Goal: Task Accomplishment & Management: Use online tool/utility

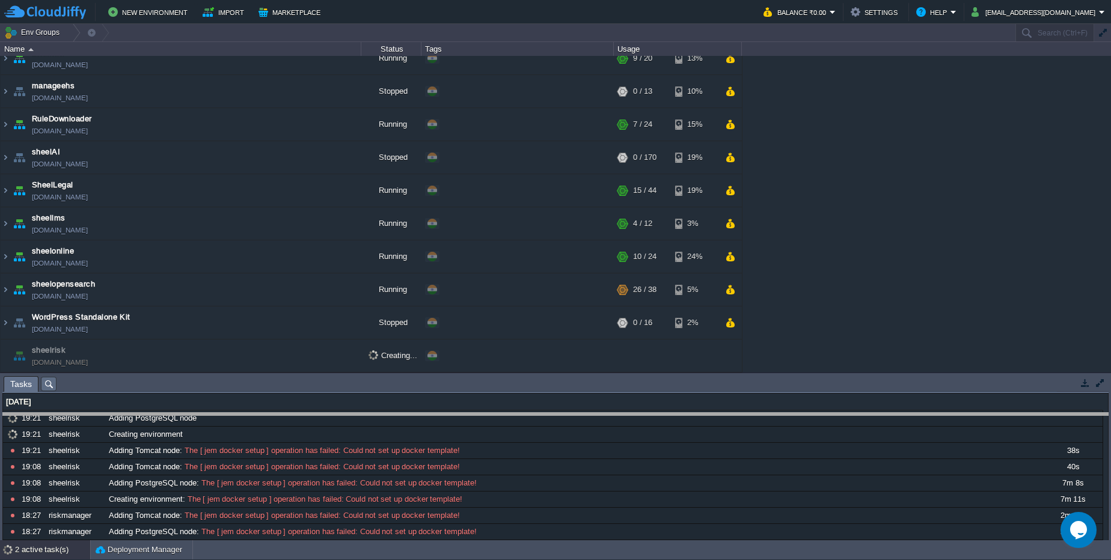
drag, startPoint x: 354, startPoint y: 382, endPoint x: 354, endPoint y: 419, distance: 36.7
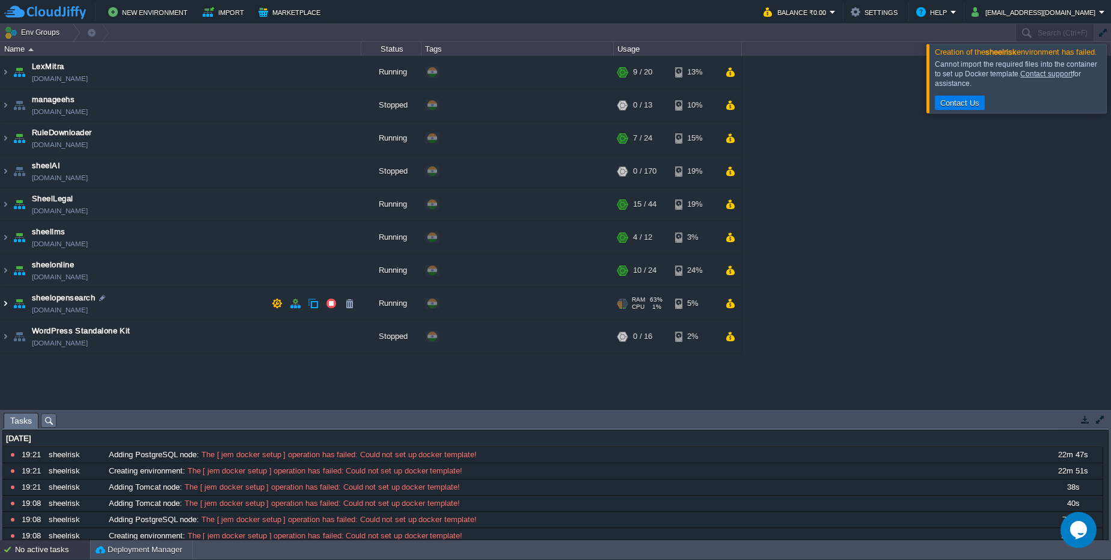
click at [4, 306] on img at bounding box center [6, 303] width 10 height 32
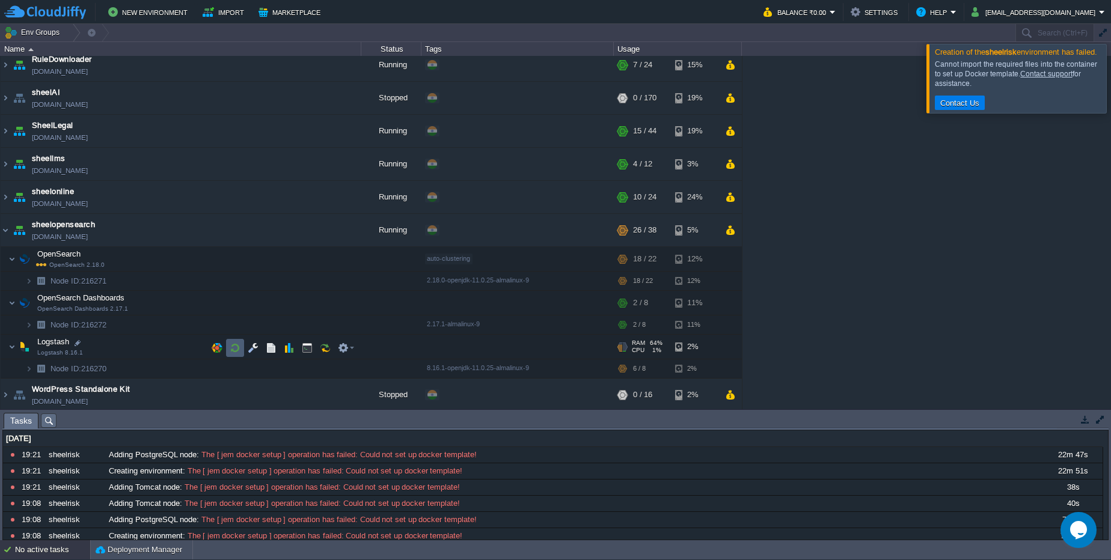
scroll to position [76, 0]
click at [292, 225] on button "button" at bounding box center [295, 227] width 11 height 11
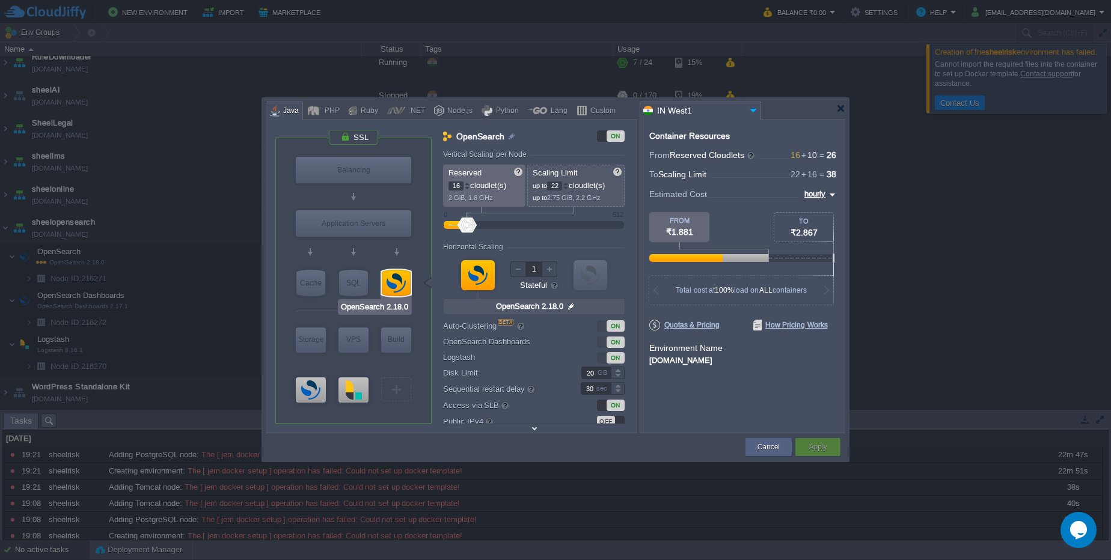
click at [405, 311] on input "OpenSearch 2.18.0" at bounding box center [375, 307] width 70 height 12
click at [403, 305] on input "OpenSearch 2.18.0" at bounding box center [375, 307] width 70 height 12
type input "OpenSearch 2.18.0"
click at [775, 447] on button "Cancel" at bounding box center [769, 447] width 22 height 12
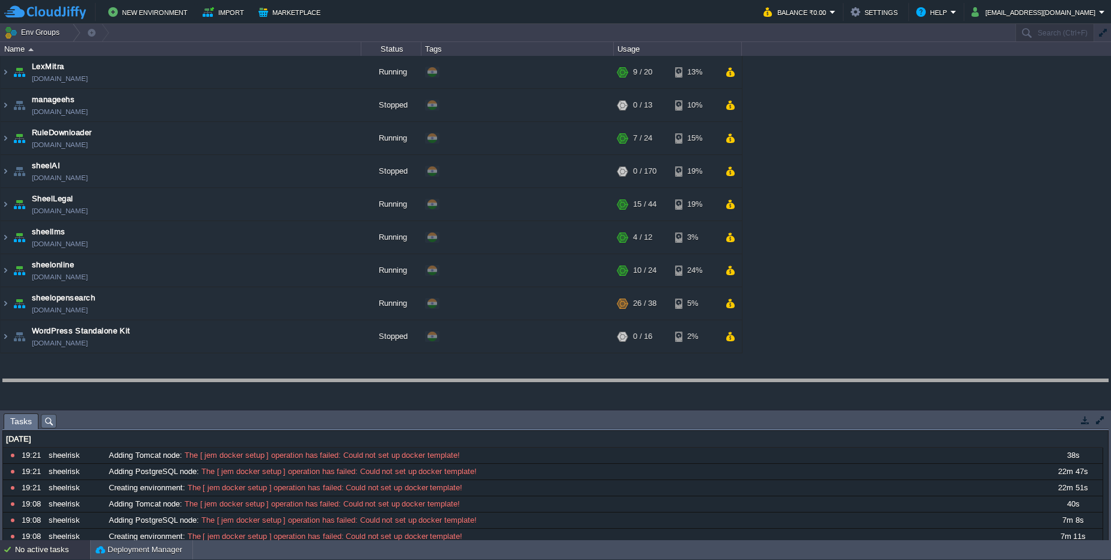
drag, startPoint x: 329, startPoint y: 419, endPoint x: 321, endPoint y: 385, distance: 35.2
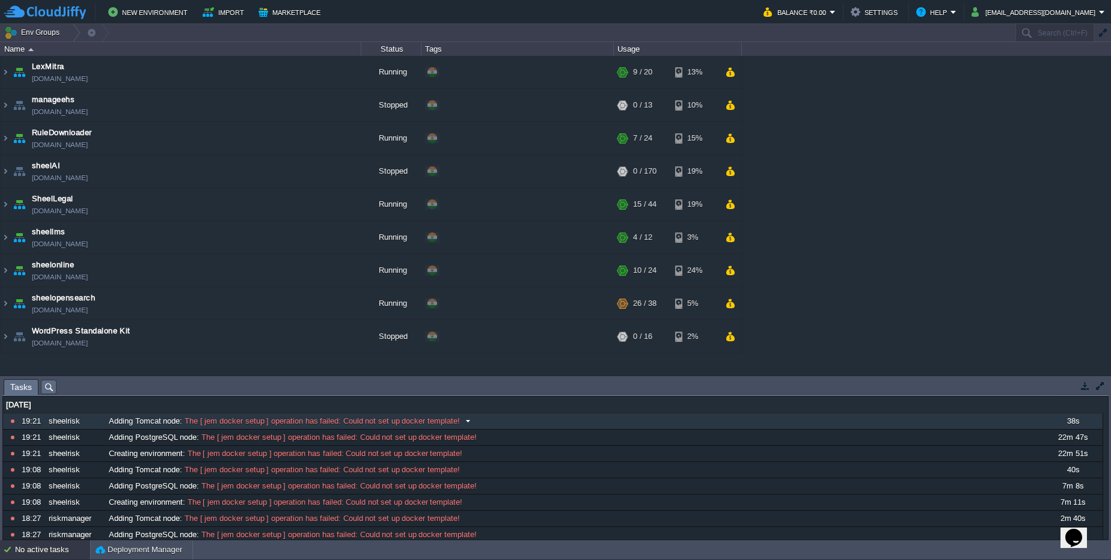
click at [326, 423] on span "The [ jem docker setup ] operation has failed: Could not set up docker template!" at bounding box center [321, 421] width 278 height 11
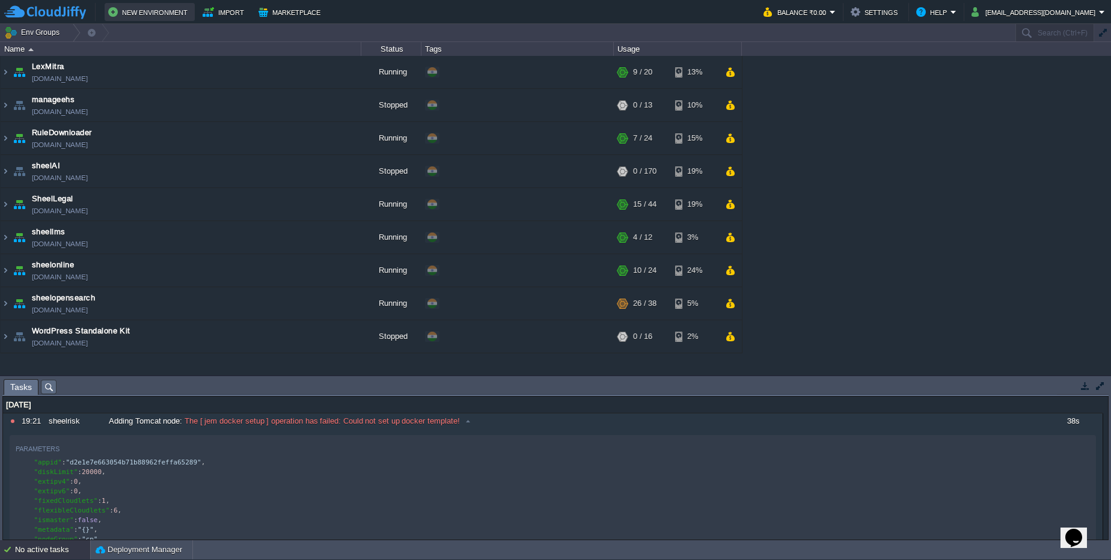
click at [169, 10] on button "New Environment" at bounding box center [149, 12] width 83 height 14
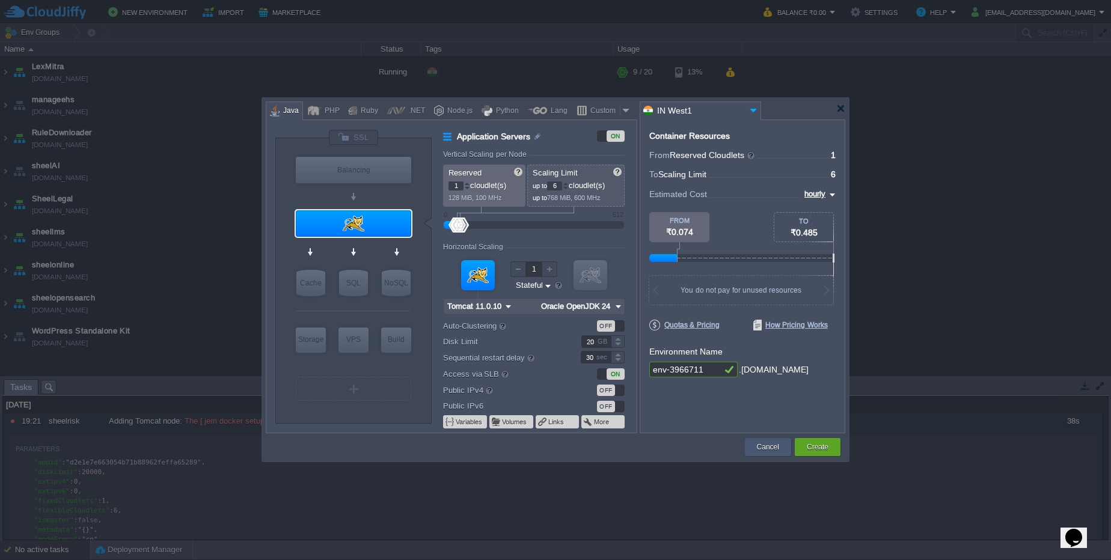
click at [780, 449] on div "Cancel" at bounding box center [768, 447] width 28 height 18
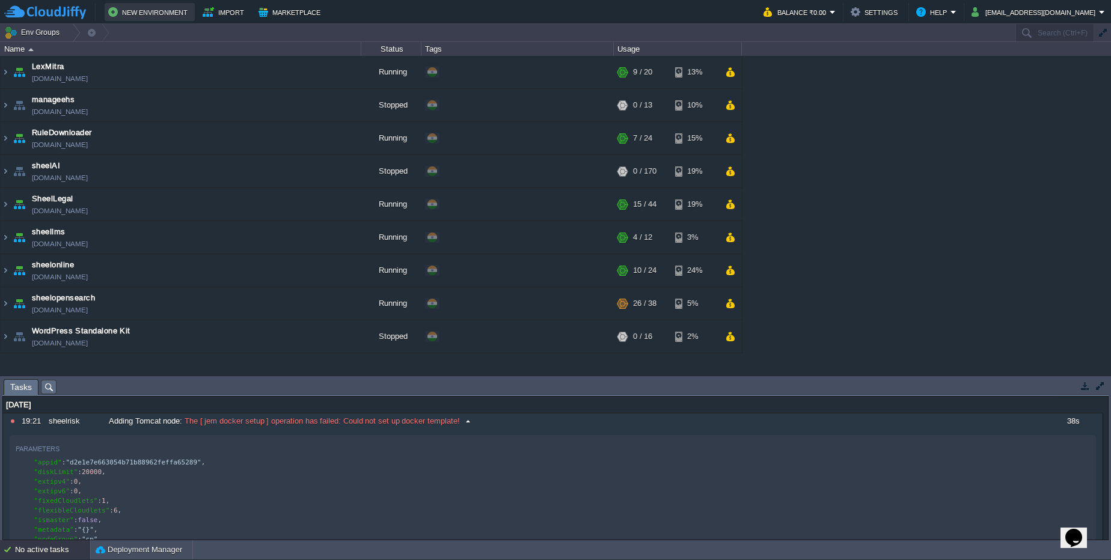
click at [144, 17] on button "New Environment" at bounding box center [149, 12] width 83 height 14
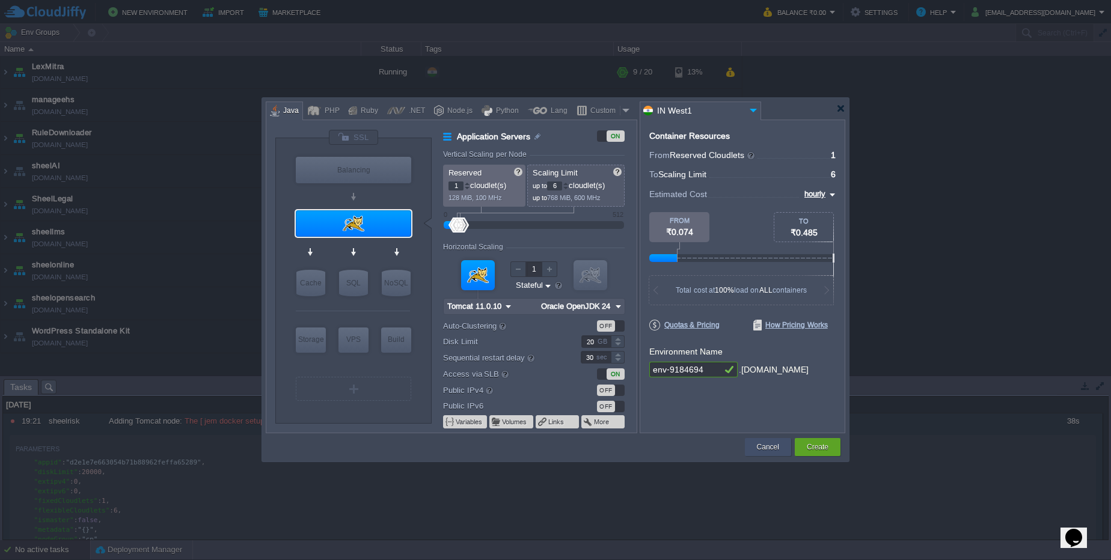
click at [762, 450] on button "Cancel" at bounding box center [768, 447] width 22 height 12
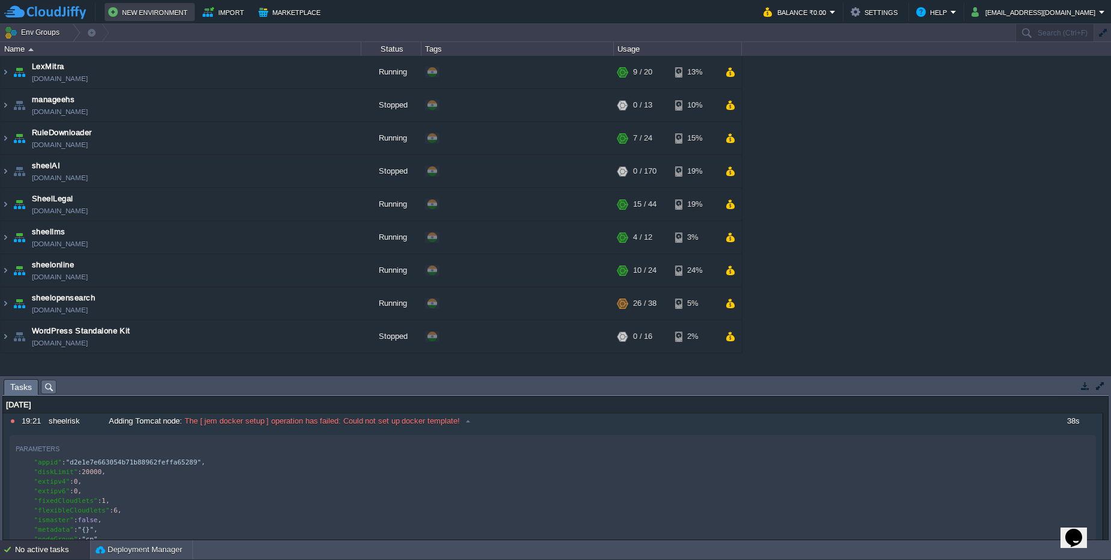
click at [173, 16] on button "New Environment" at bounding box center [149, 12] width 83 height 14
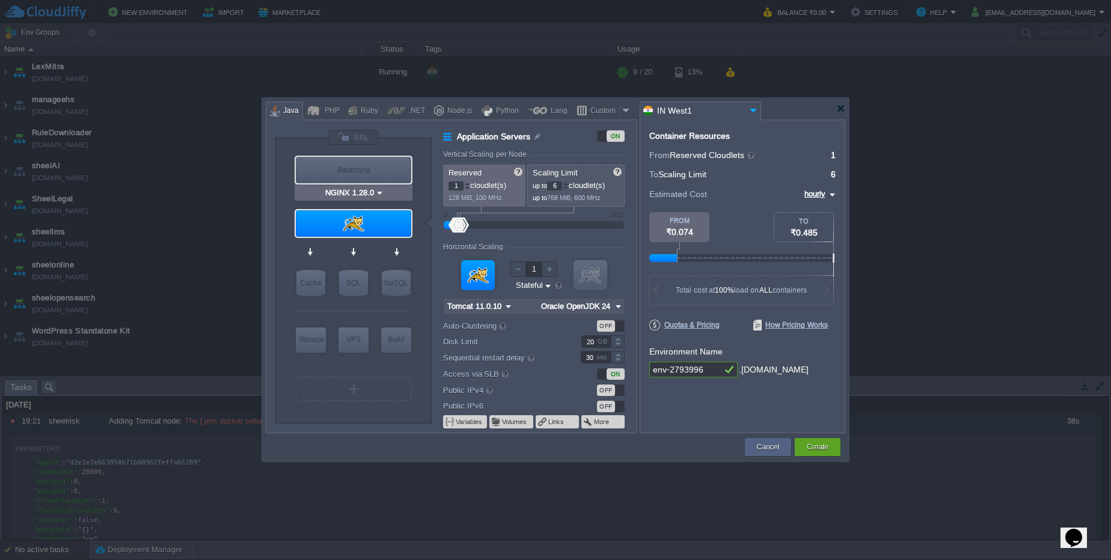
type input "Tomcat 11.0.10"
click at [839, 449] on div "Create" at bounding box center [818, 447] width 46 height 18
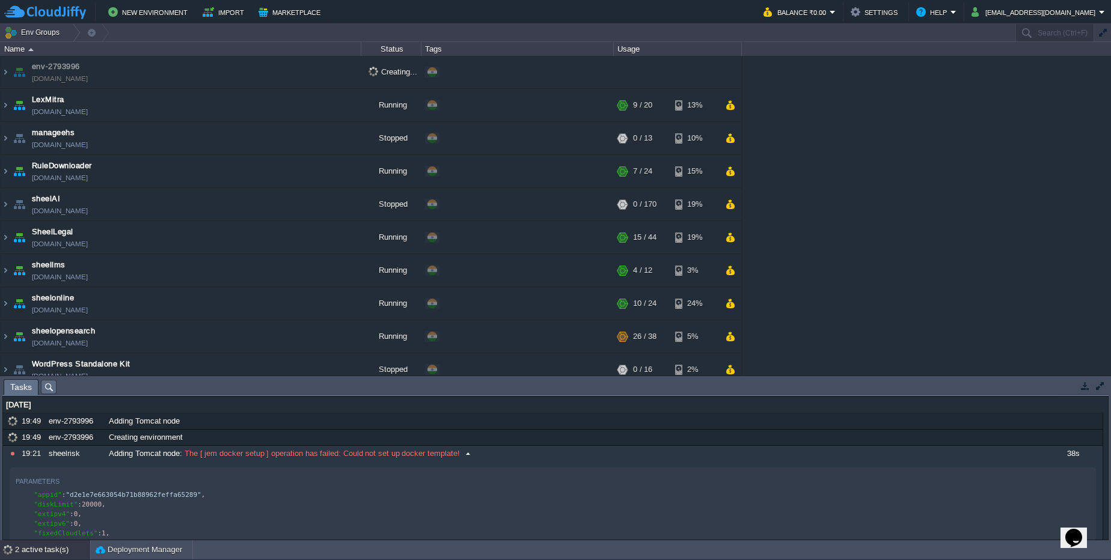
click at [94, 453] on div "sheelrisk" at bounding box center [75, 454] width 59 height 16
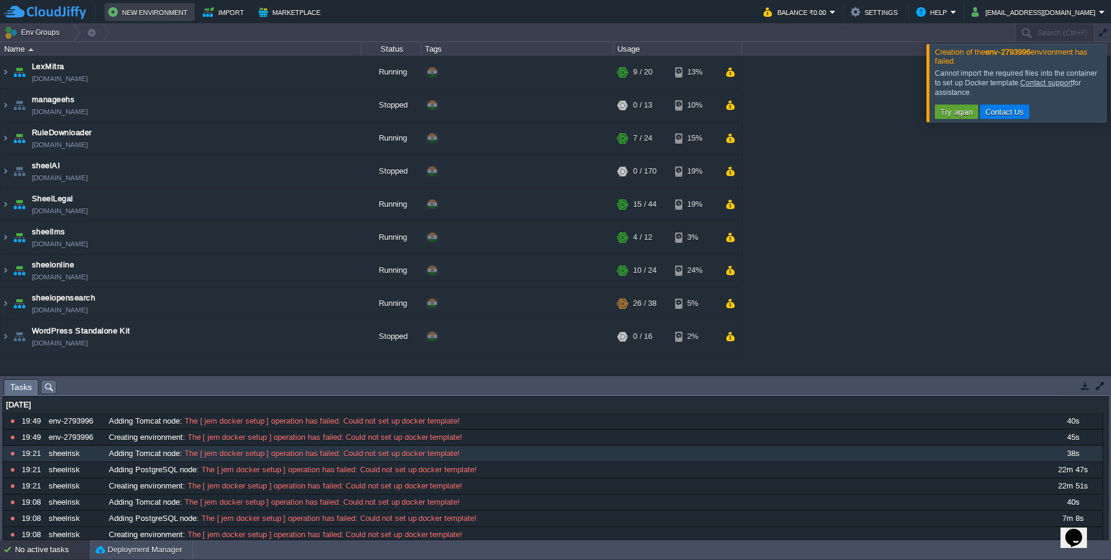
click at [156, 9] on button "New Environment" at bounding box center [149, 12] width 83 height 14
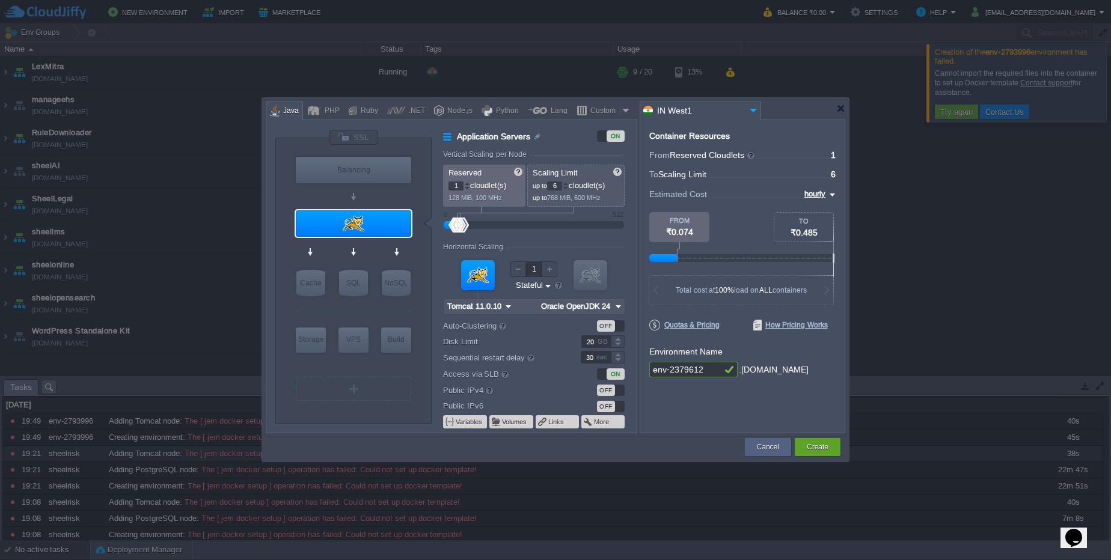
type input "Tomcat 11.0.10"
click at [777, 450] on button "Cancel" at bounding box center [768, 447] width 22 height 12
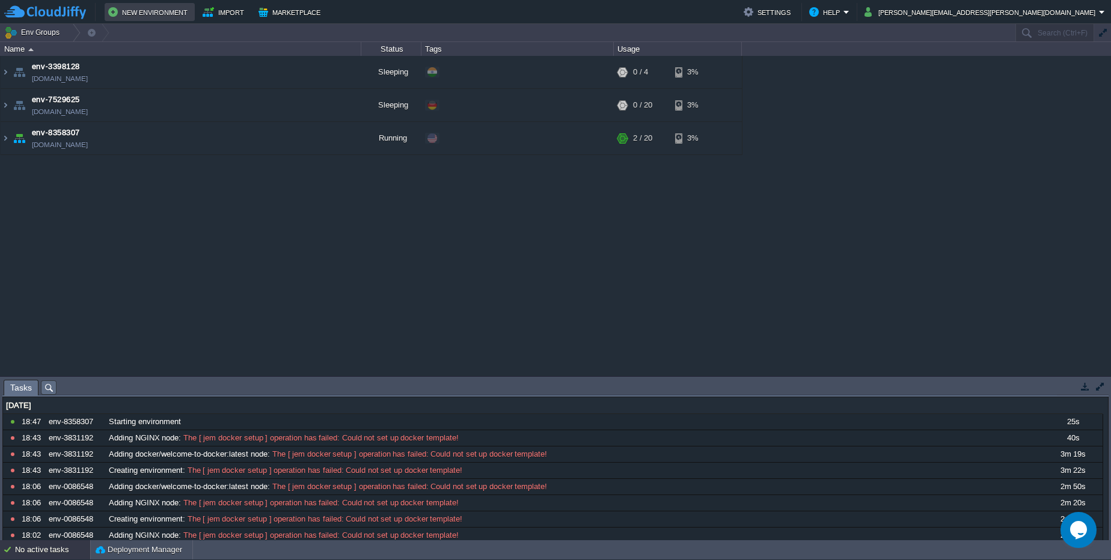
click at [154, 3] on td "New Environment" at bounding box center [150, 12] width 90 height 18
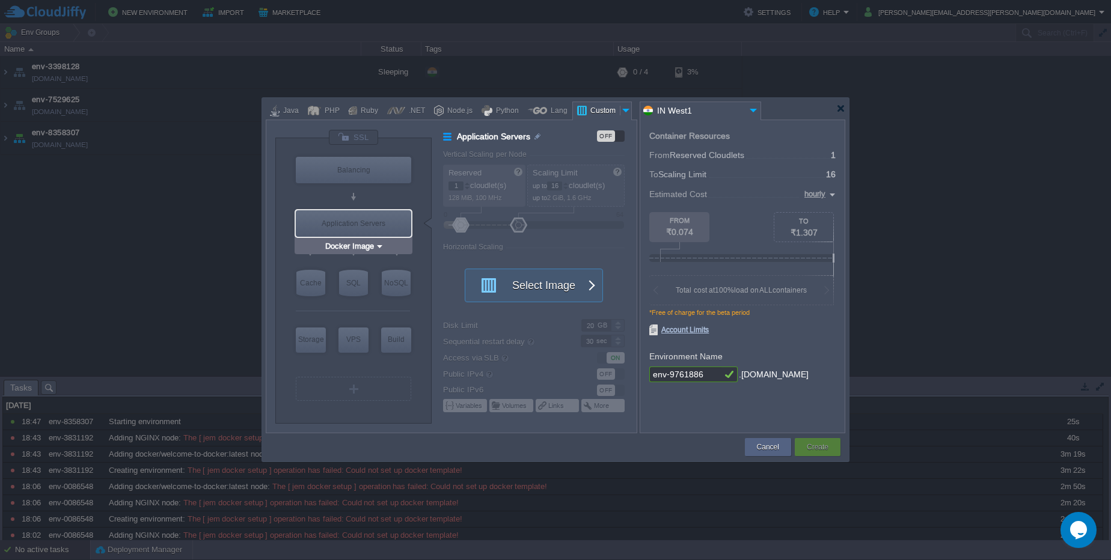
click at [363, 216] on div "Application Servers" at bounding box center [353, 223] width 115 height 26
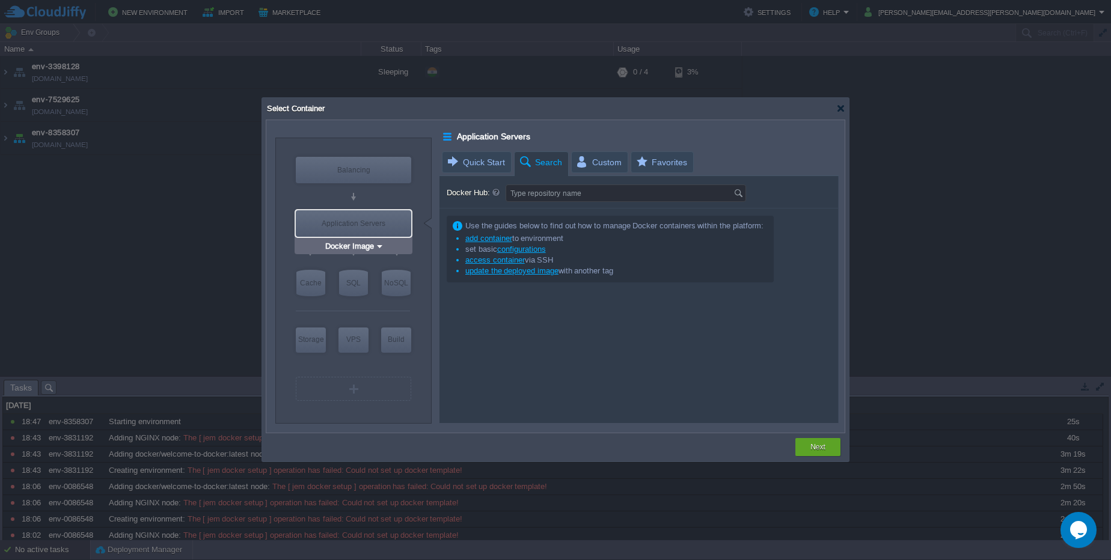
click at [368, 225] on div "Application Servers" at bounding box center [353, 223] width 115 height 26
click at [375, 242] on img at bounding box center [379, 247] width 9 height 12
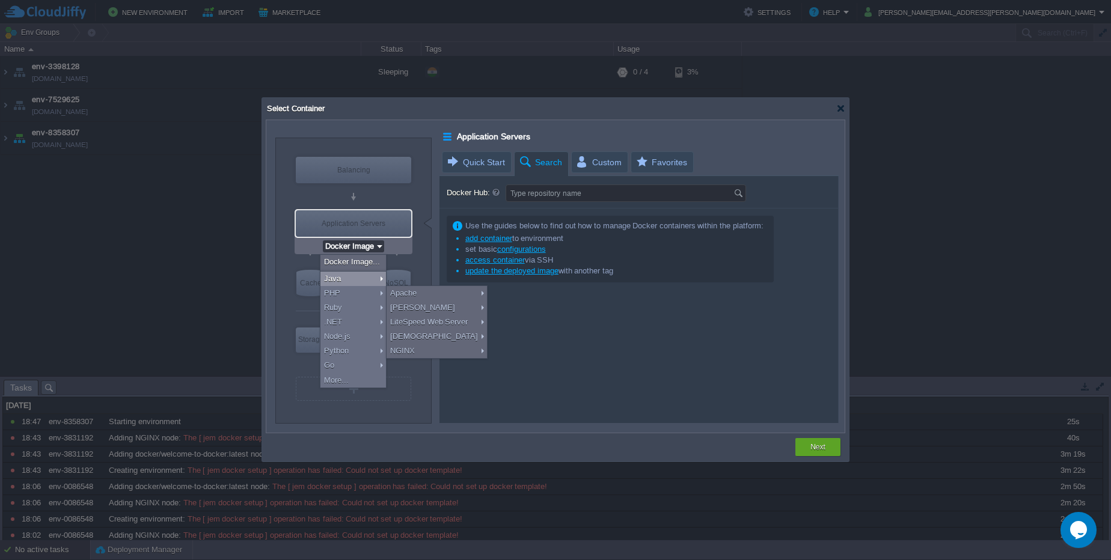
click at [341, 281] on div "Java" at bounding box center [353, 279] width 66 height 14
type input "Application Servers"
type input "6"
type input "16"
type input "GlassFish 7.0.11"
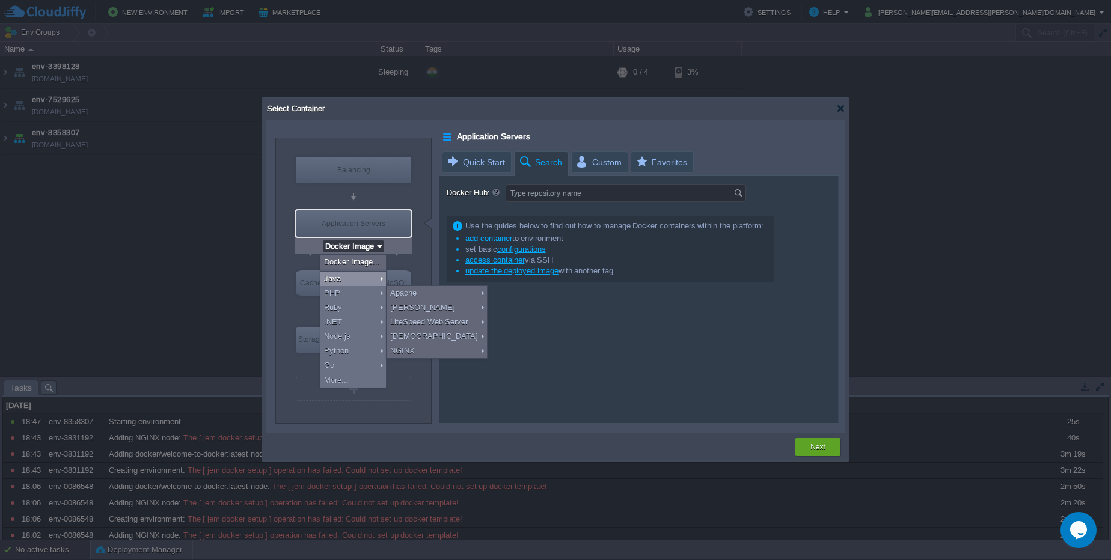
type input "Zulu Community 1..."
type input "Stateful"
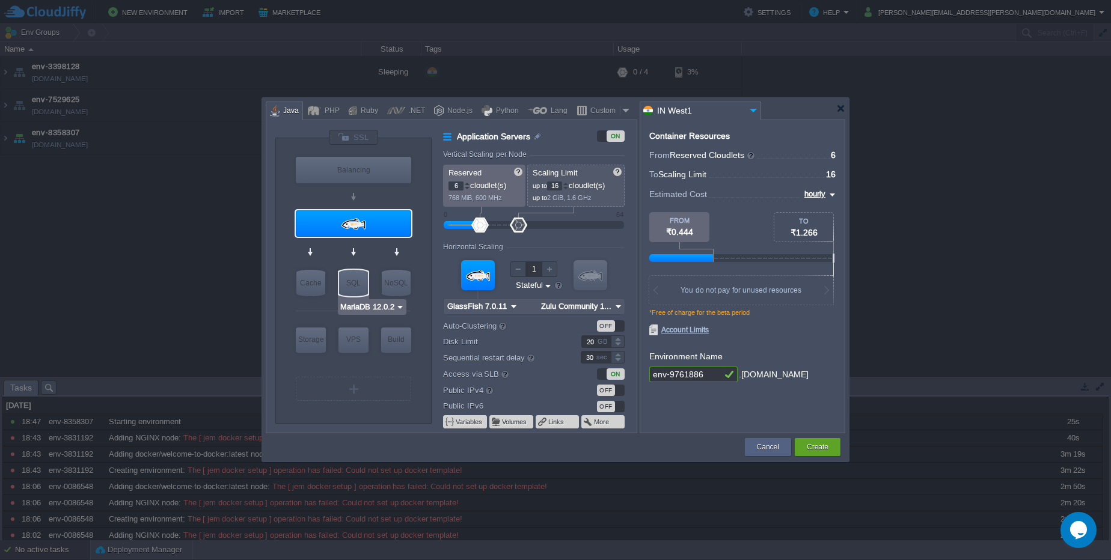
type input "GlassFish 7.0.11"
click at [369, 247] on input "GlassFish 7.0.11" at bounding box center [348, 247] width 63 height 12
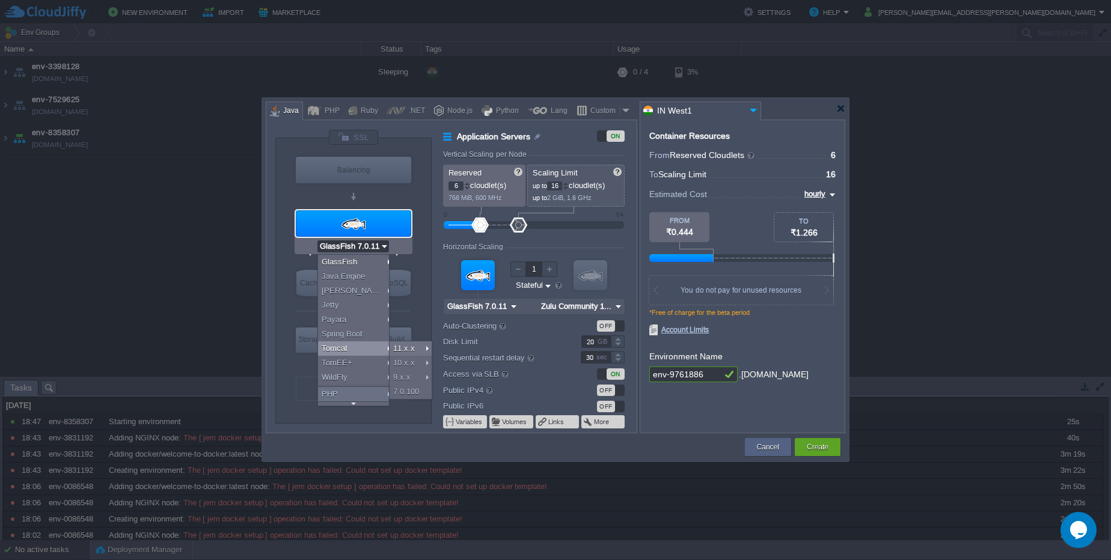
click at [343, 353] on div "Tomcat" at bounding box center [355, 349] width 75 height 14
type input "1"
type input "6"
type input "Tomcat 11.0.10"
type input "Zulu Community 2..."
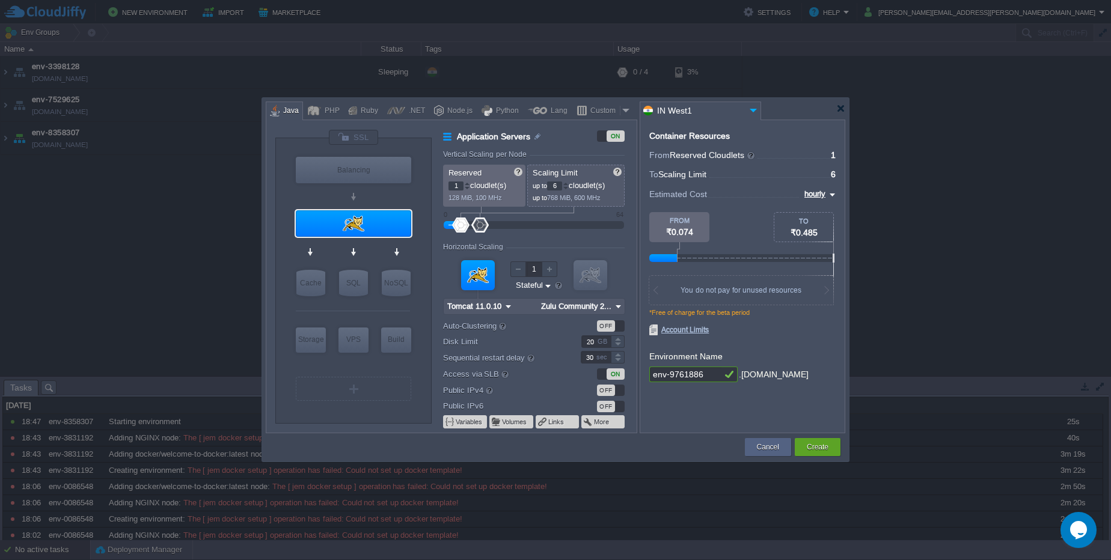
type input "AlmaLinux 9.6"
drag, startPoint x: 703, startPoint y: 376, endPoint x: 653, endPoint y: 371, distance: 50.8
click at [653, 371] on input "env-9761886" at bounding box center [685, 375] width 72 height 16
type input "tomcat"
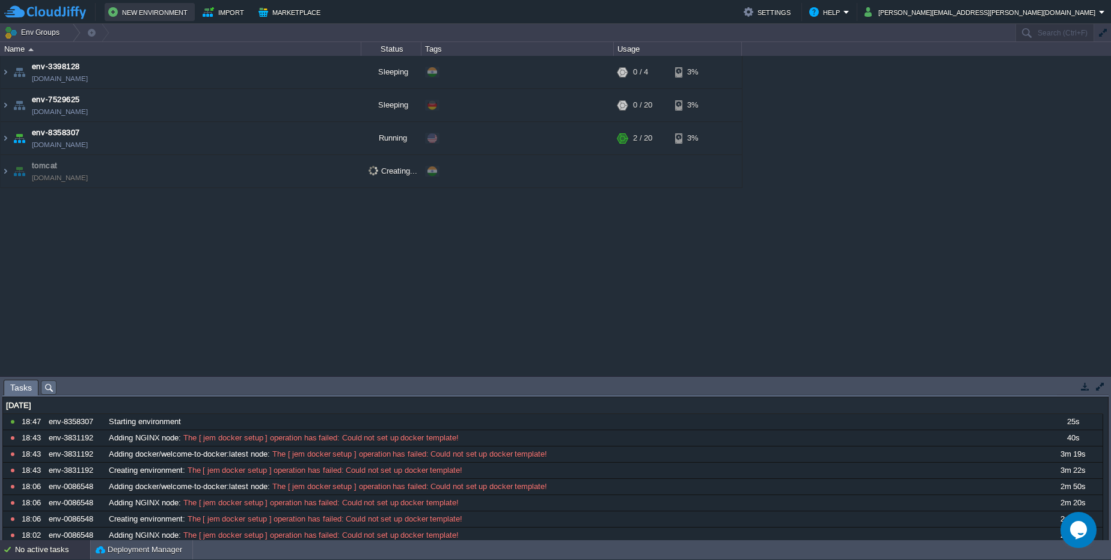
click at [183, 11] on button "New Environment" at bounding box center [149, 12] width 83 height 14
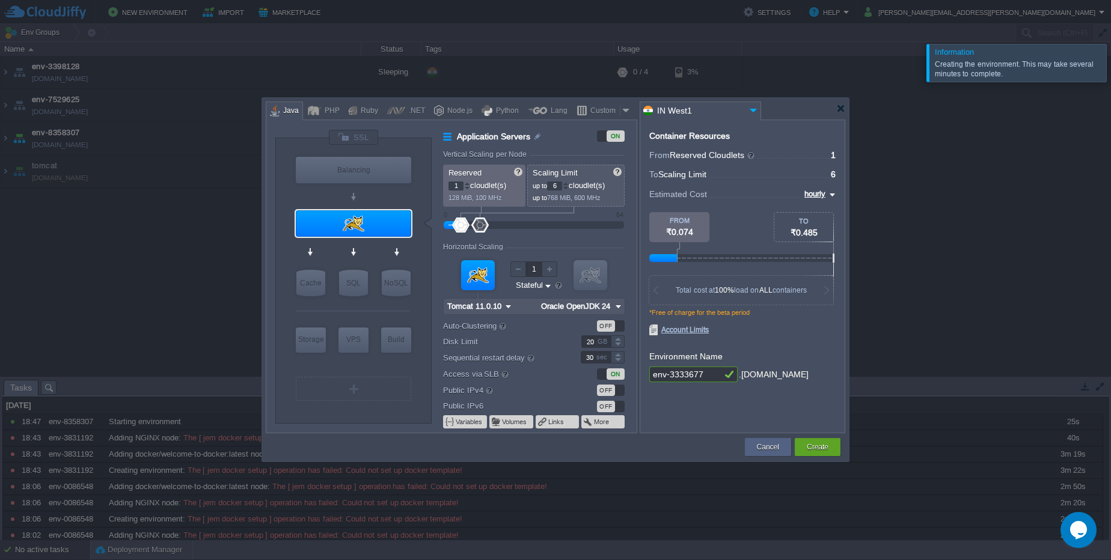
type input "Tomcat 11.0.10"
click at [366, 251] on input "Tomcat 11.0.10" at bounding box center [348, 247] width 57 height 12
click at [193, 290] on div at bounding box center [555, 280] width 1111 height 560
click at [370, 239] on div "Tomcat 11.0.10" at bounding box center [354, 247] width 118 height 16
click at [373, 244] on input "Tomcat 11.0.10" at bounding box center [348, 247] width 57 height 12
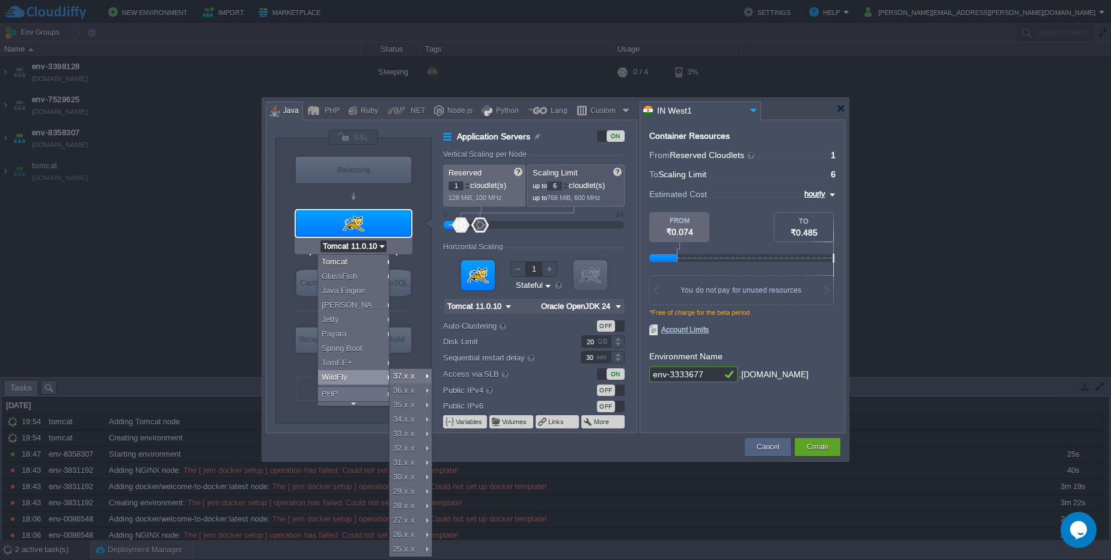
scroll to position [97, 0]
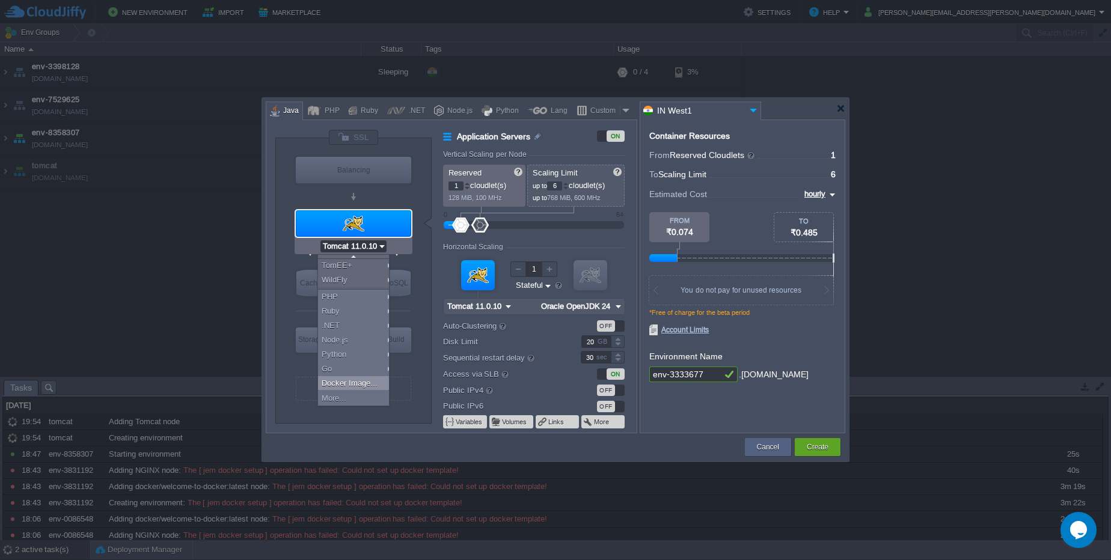
click at [359, 382] on div "Docker Image..." at bounding box center [355, 383] width 75 height 14
type input "Application Servers"
type input "16"
type input "Docker Image"
type input "Stateless"
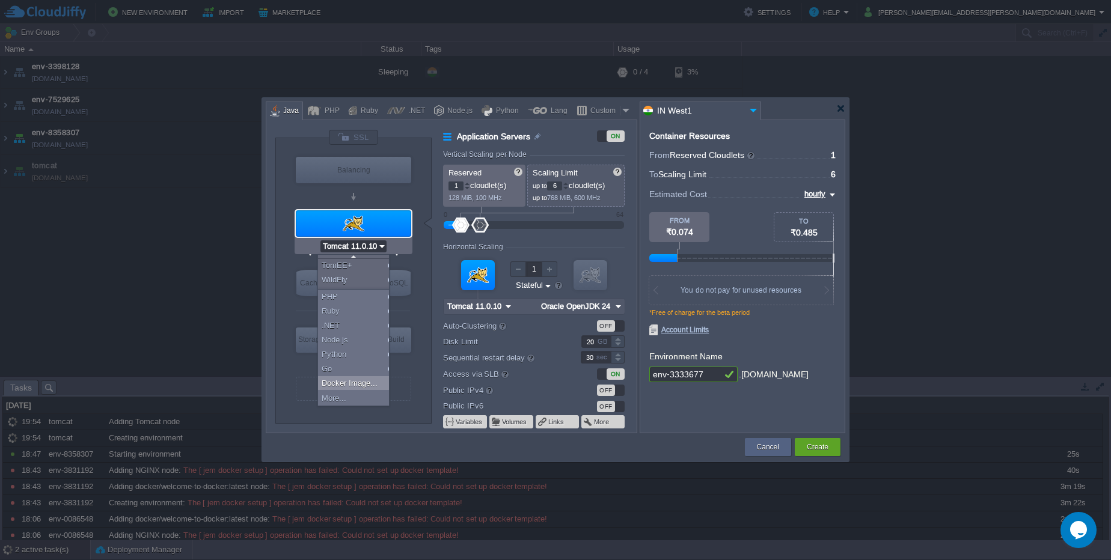
type input "Docker Image"
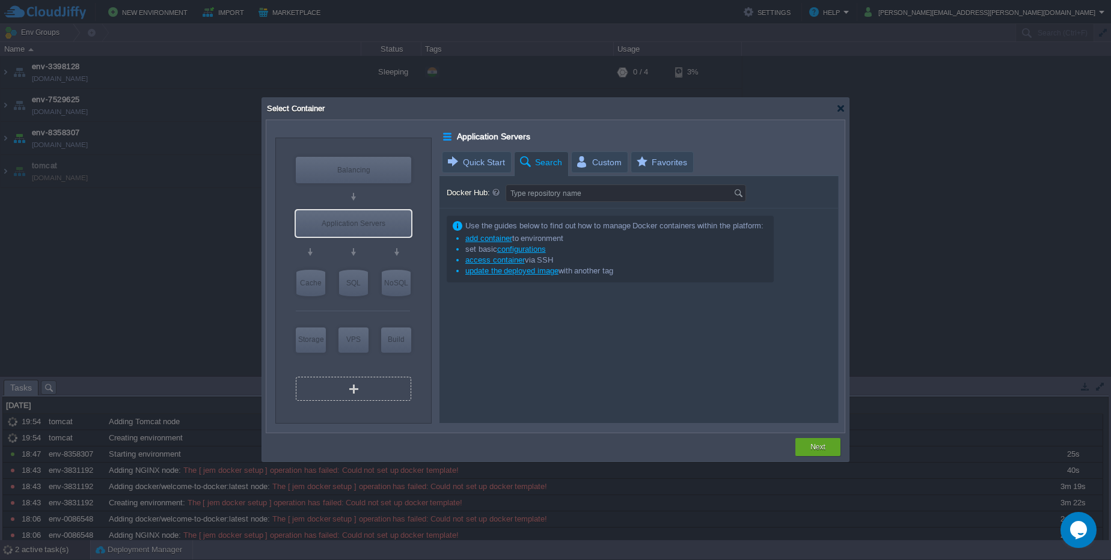
scroll to position [0, 0]
click at [552, 163] on span "Search" at bounding box center [540, 162] width 44 height 21
click at [555, 192] on input "Docker Hub:" at bounding box center [619, 193] width 227 height 16
type input "oracle"
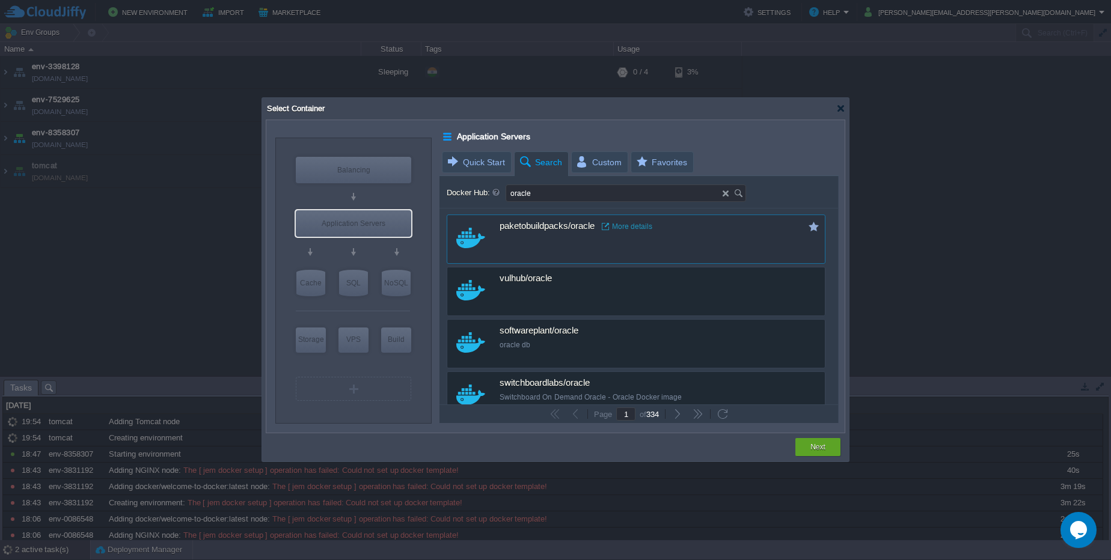
click at [612, 243] on div "custom paketobuildpacks/oracle More details" at bounding box center [636, 239] width 379 height 49
type input "Oracle"
type input "latest"
type input "Oracle :"
type input "latest"
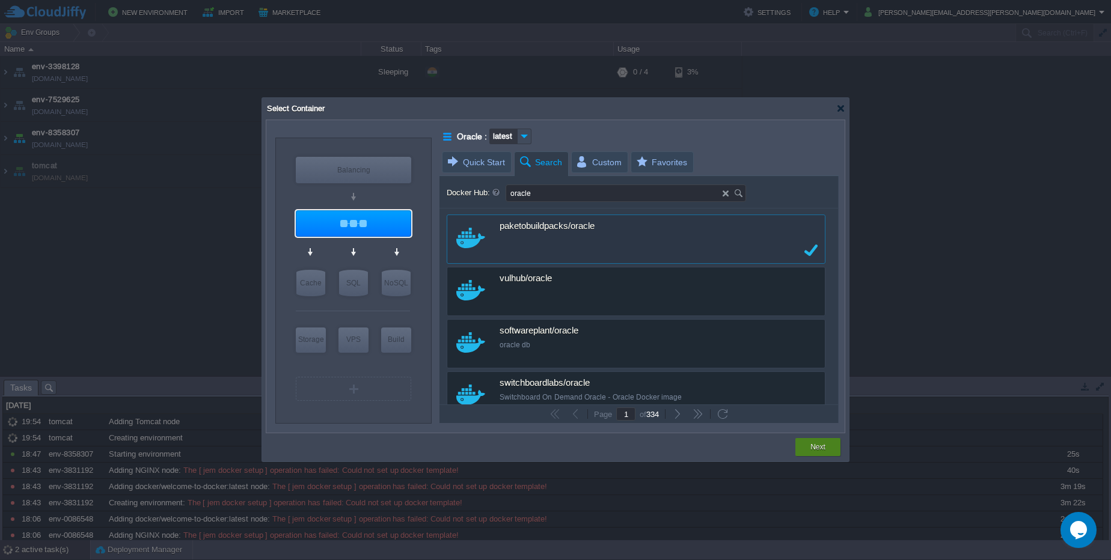
click at [814, 451] on button "Next" at bounding box center [817, 447] width 15 height 12
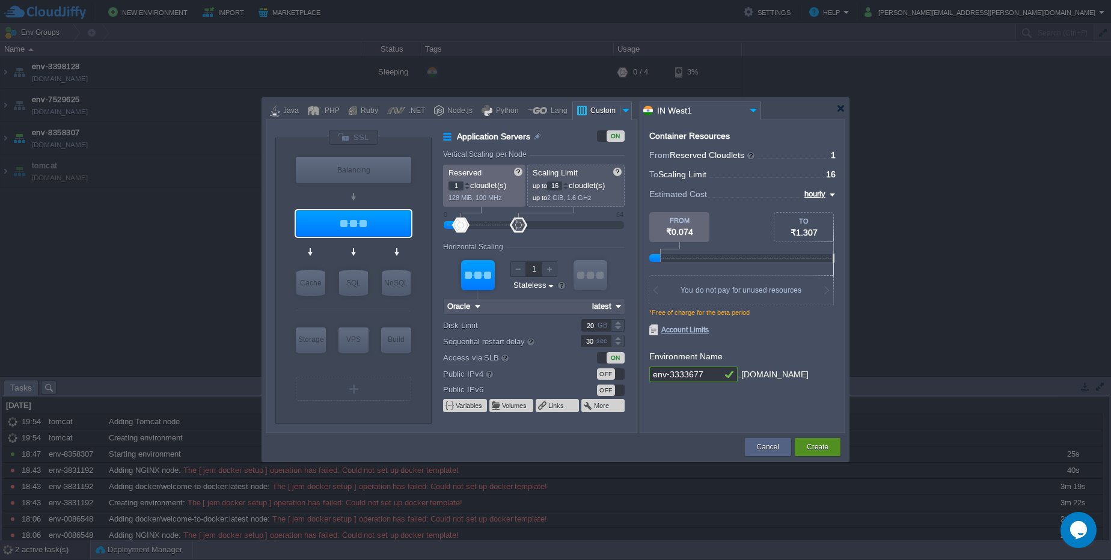
click at [814, 451] on button "Create" at bounding box center [818, 447] width 22 height 12
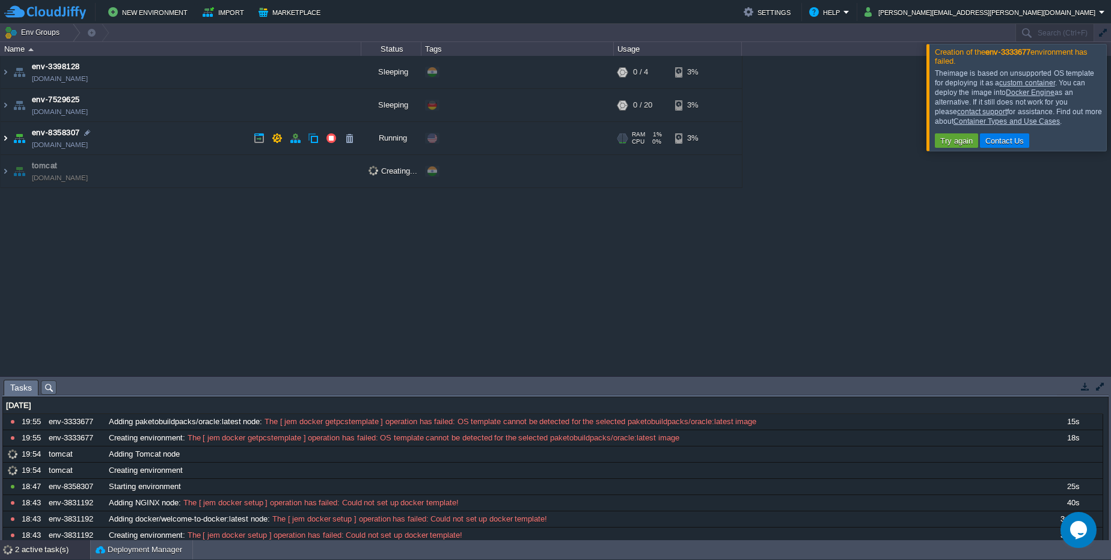
click at [3, 141] on img at bounding box center [6, 138] width 10 height 32
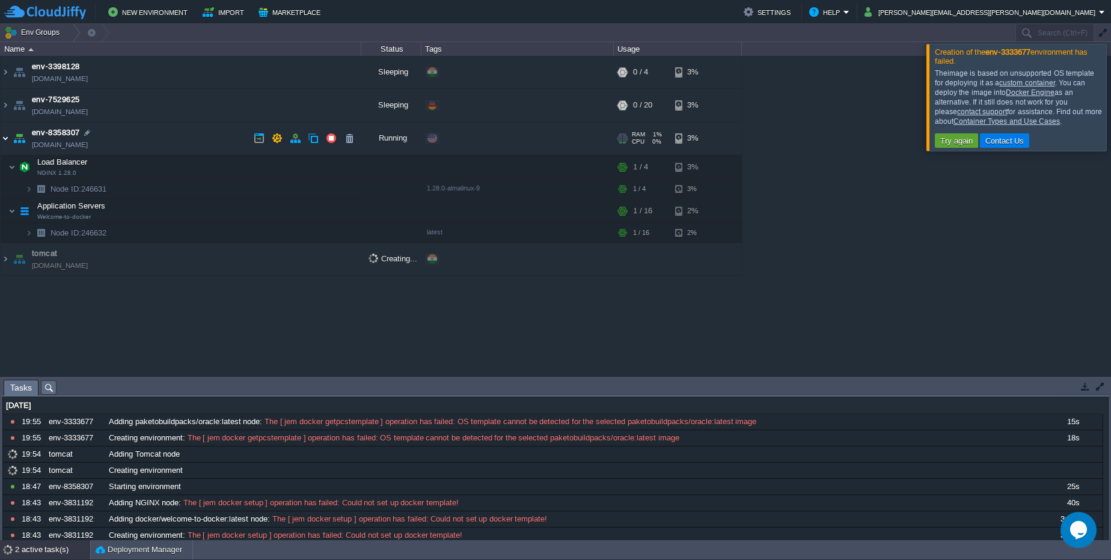
click at [3, 141] on img at bounding box center [6, 138] width 10 height 32
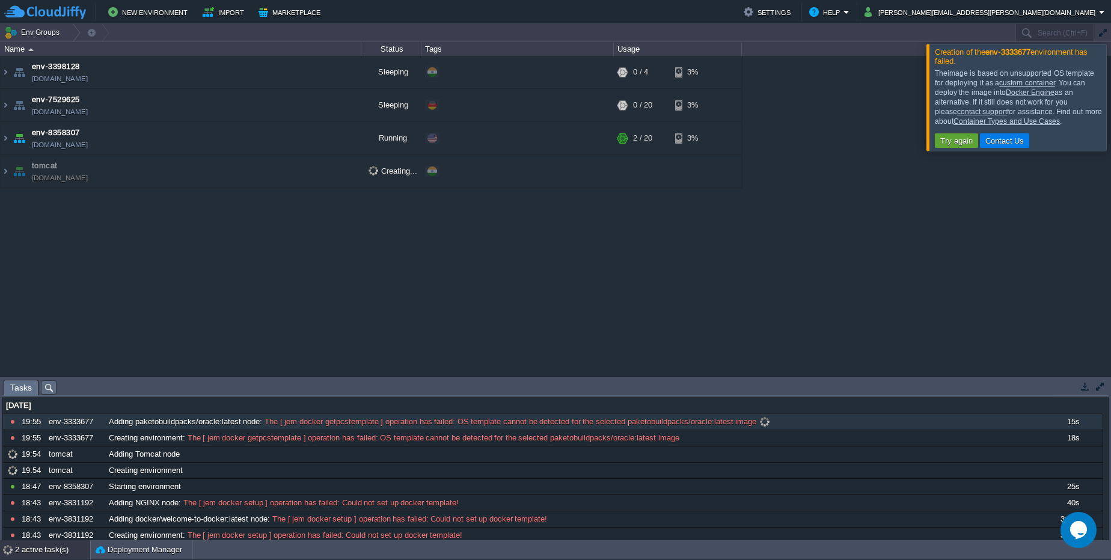
click at [156, 420] on span "Adding paketobuildpacks/oracle:latest node" at bounding box center [184, 422] width 151 height 11
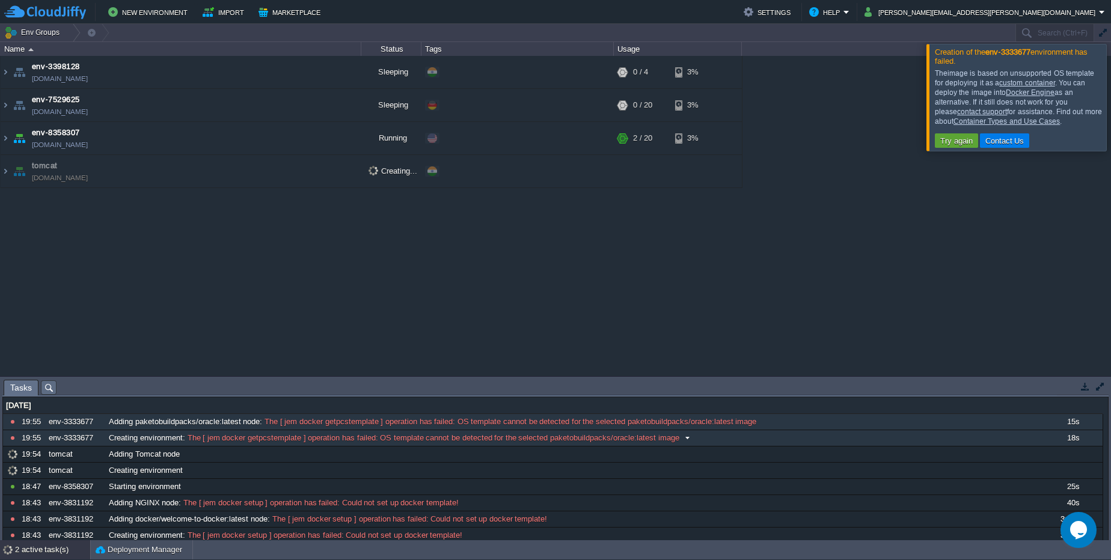
drag, startPoint x: 263, startPoint y: 418, endPoint x: 741, endPoint y: 418, distance: 478.6
click at [728, 427] on span "The [ jem docker getpcstemplate ] operation has failed: OS template cannot be d…" at bounding box center [509, 422] width 494 height 11
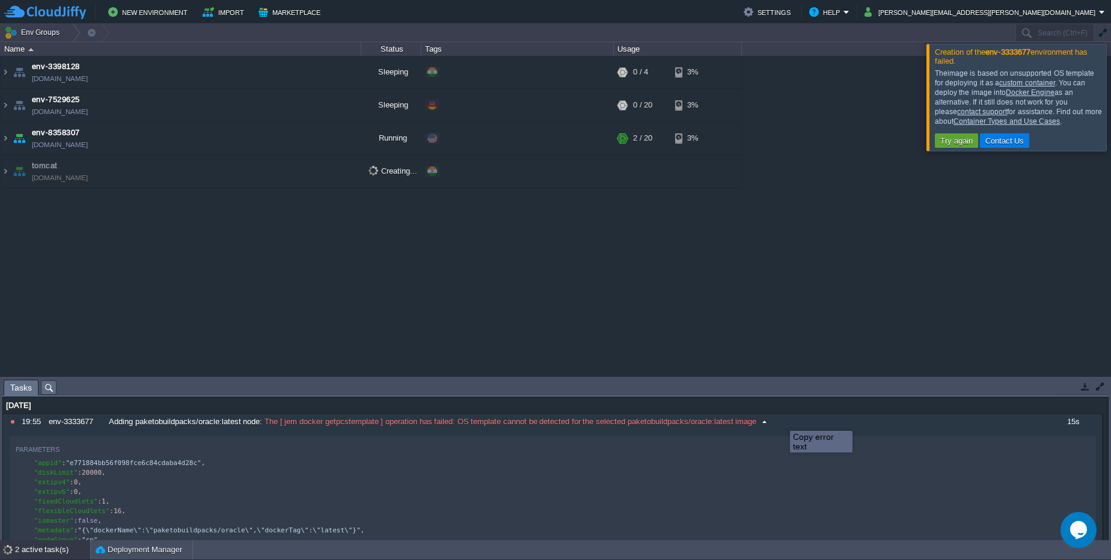
click at [0, 0] on button at bounding box center [0, 0] width 0 height 0
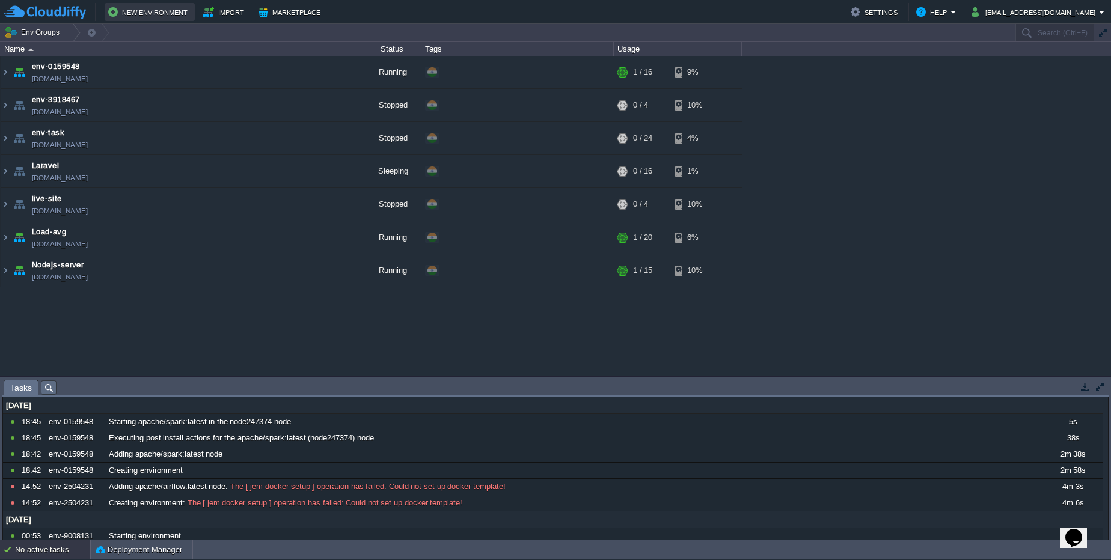
click at [168, 5] on button "New Environment" at bounding box center [149, 12] width 83 height 14
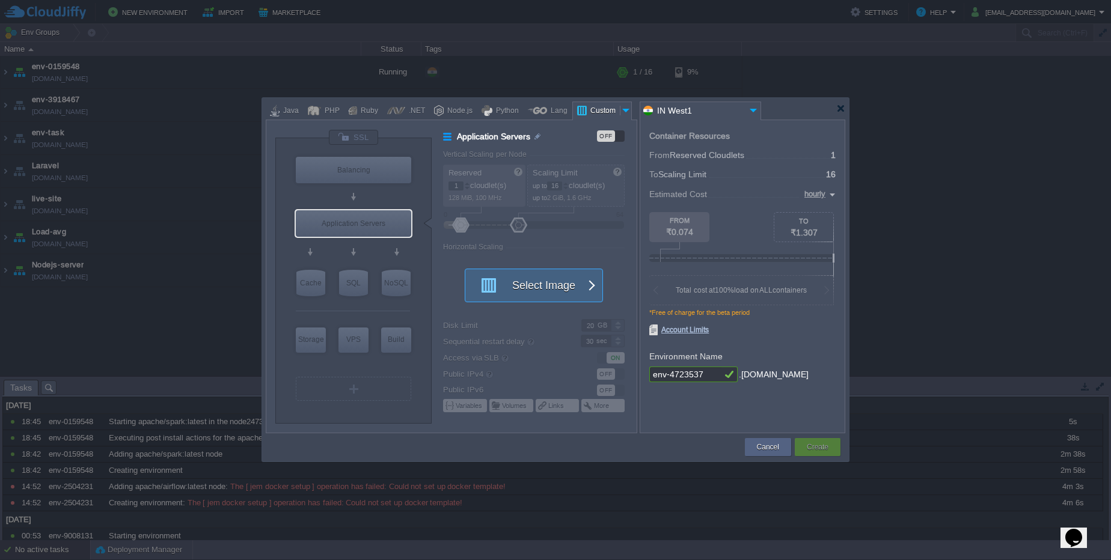
click at [508, 287] on button "Select Image" at bounding box center [527, 285] width 108 height 32
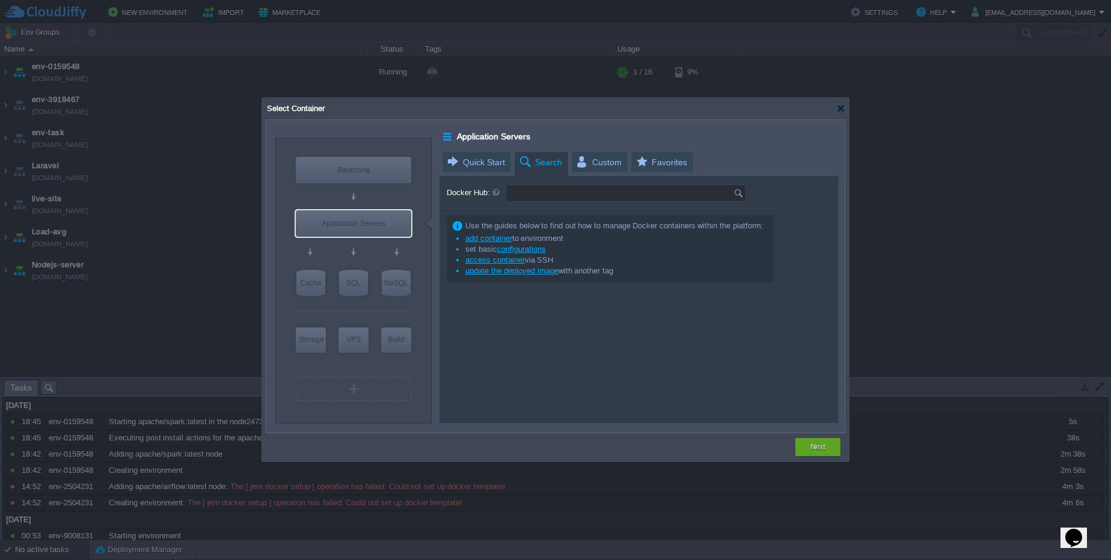
click at [519, 192] on input "Docker Hub:" at bounding box center [619, 193] width 227 height 16
type input "apche"
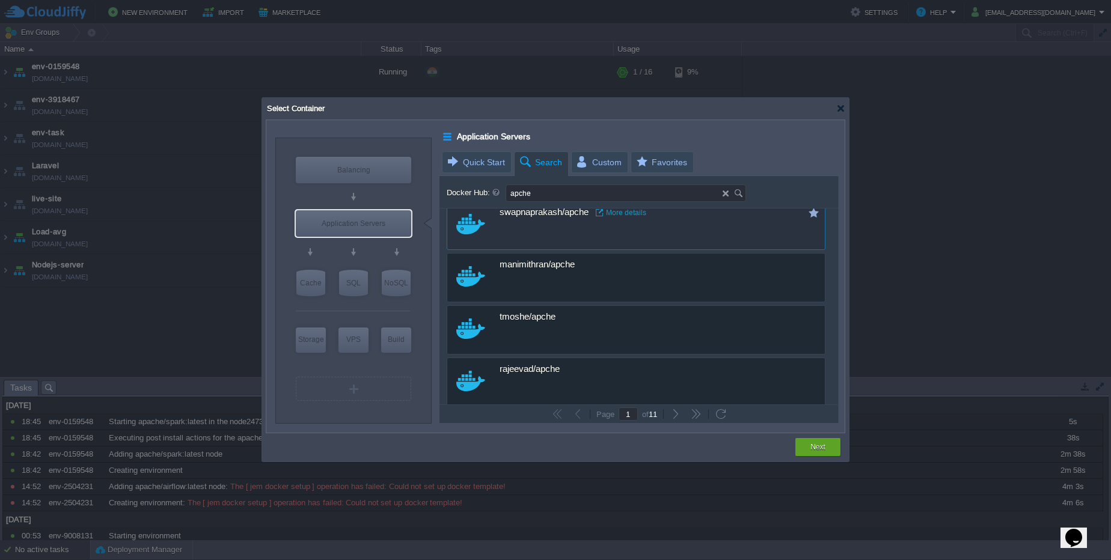
scroll to position [794, 0]
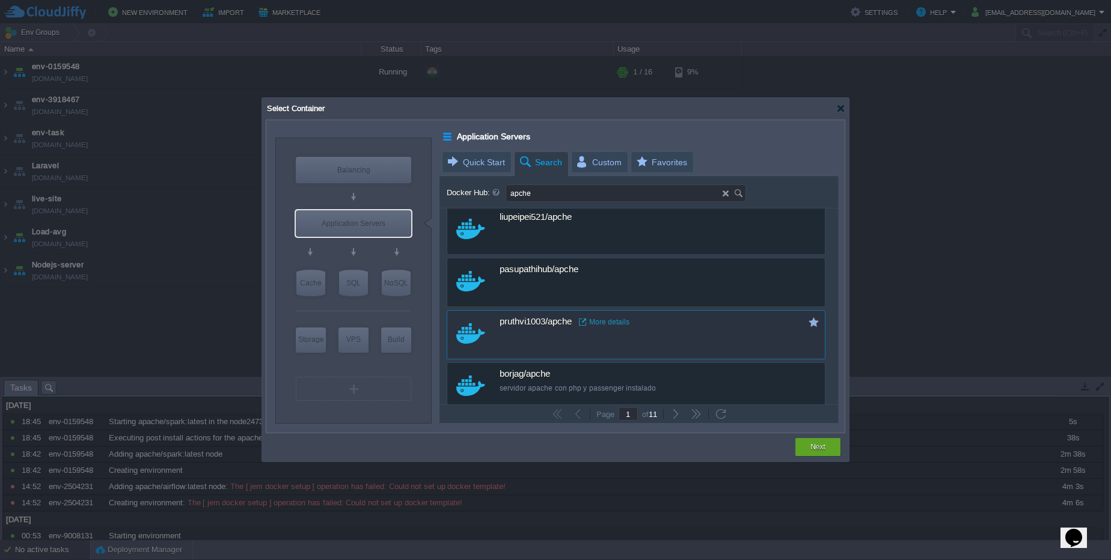
click at [585, 337] on div "custom pruthvi1003/apche More details" at bounding box center [636, 334] width 379 height 49
type input "Apche"
type input "latest"
type input "Apche :"
type input "latest"
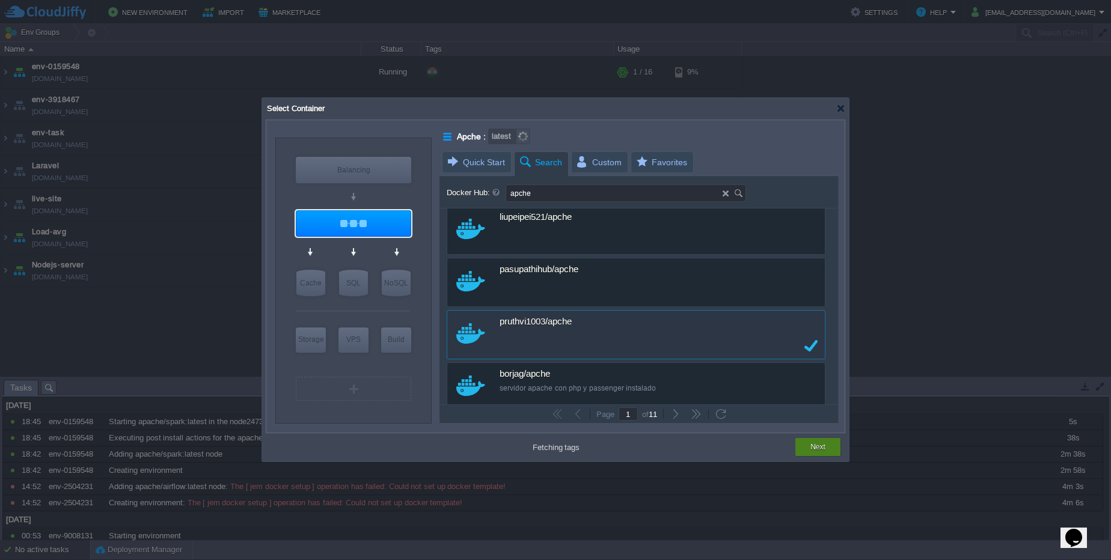
click at [822, 443] on button "Next" at bounding box center [817, 447] width 15 height 12
type input "latest"
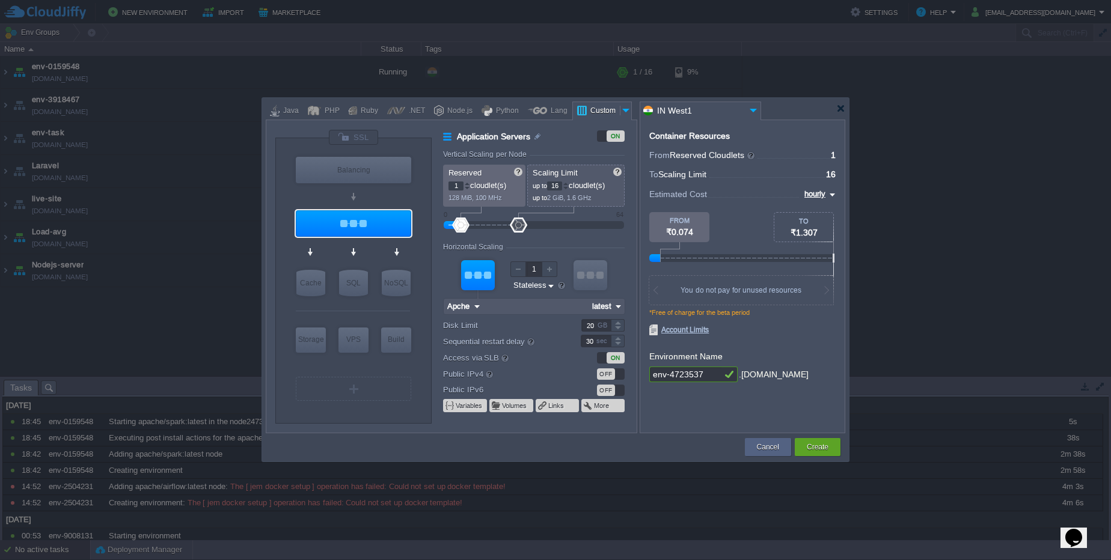
click at [821, 442] on button "Create" at bounding box center [818, 447] width 22 height 12
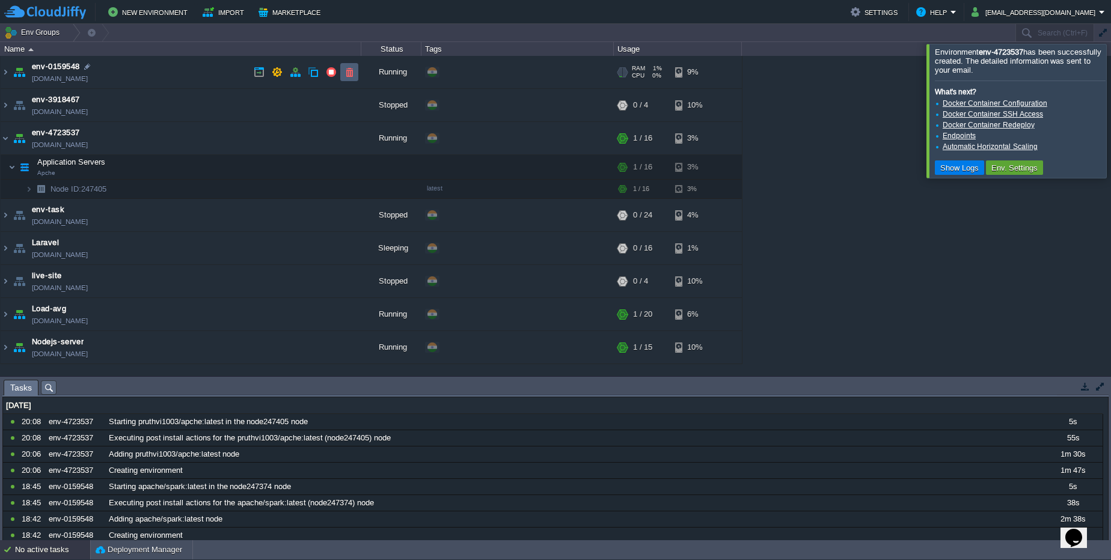
click at [353, 70] on button "button" at bounding box center [349, 72] width 11 height 11
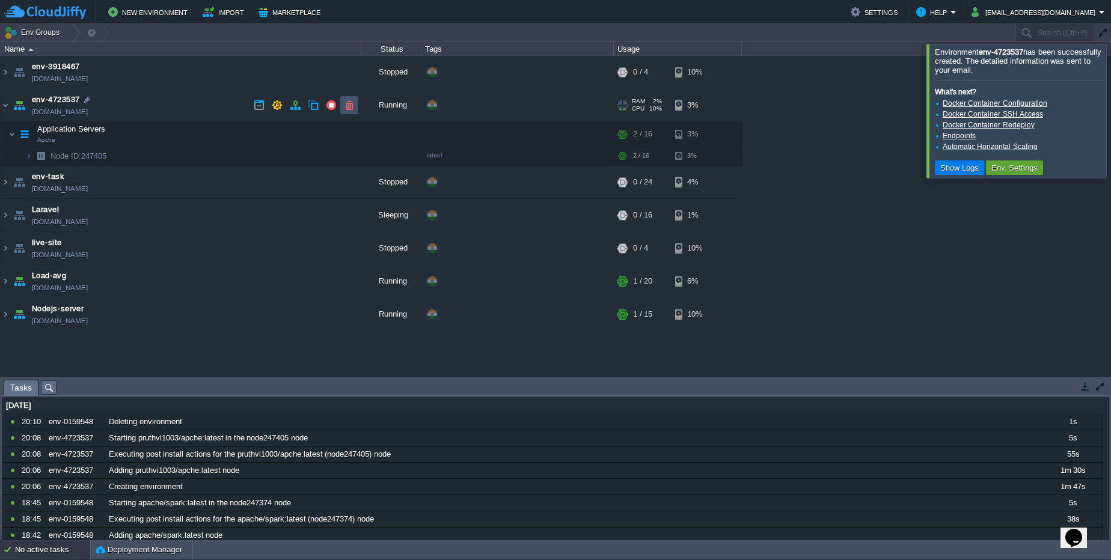
click at [348, 108] on button "button" at bounding box center [349, 105] width 11 height 11
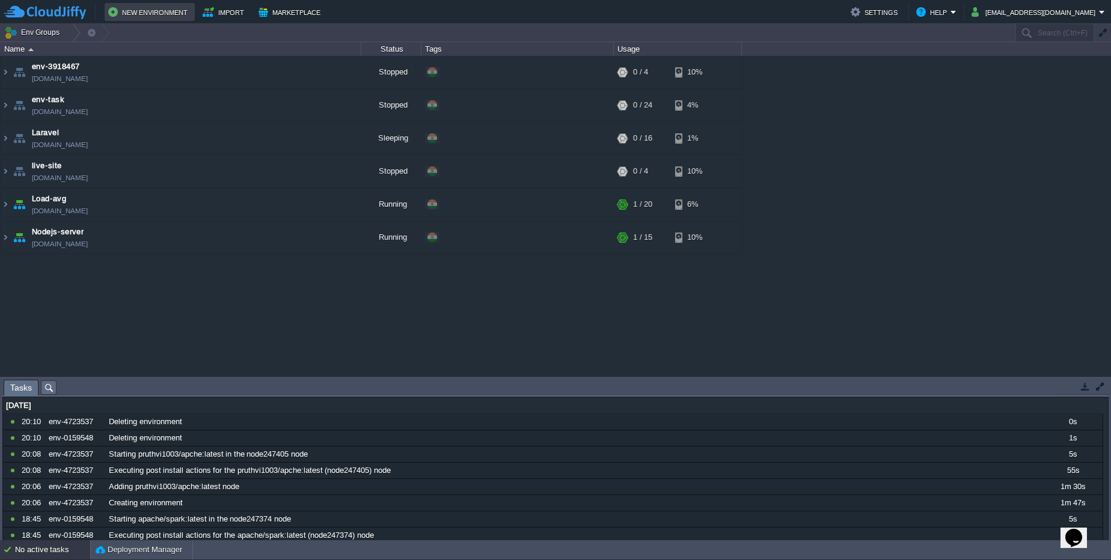
click at [141, 15] on button "New Environment" at bounding box center [149, 12] width 83 height 14
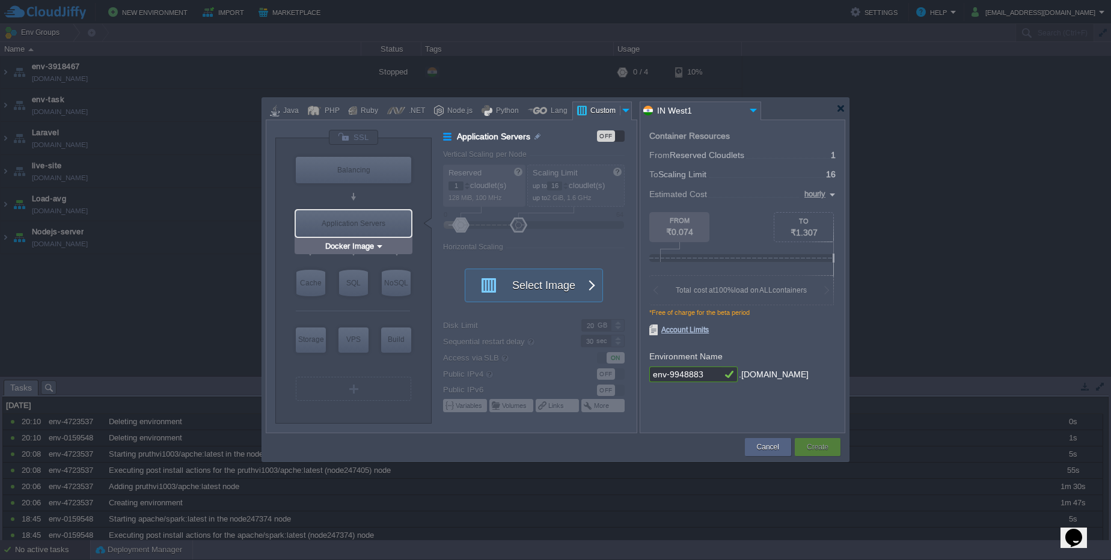
click at [374, 221] on div "Application Servers" at bounding box center [353, 223] width 115 height 26
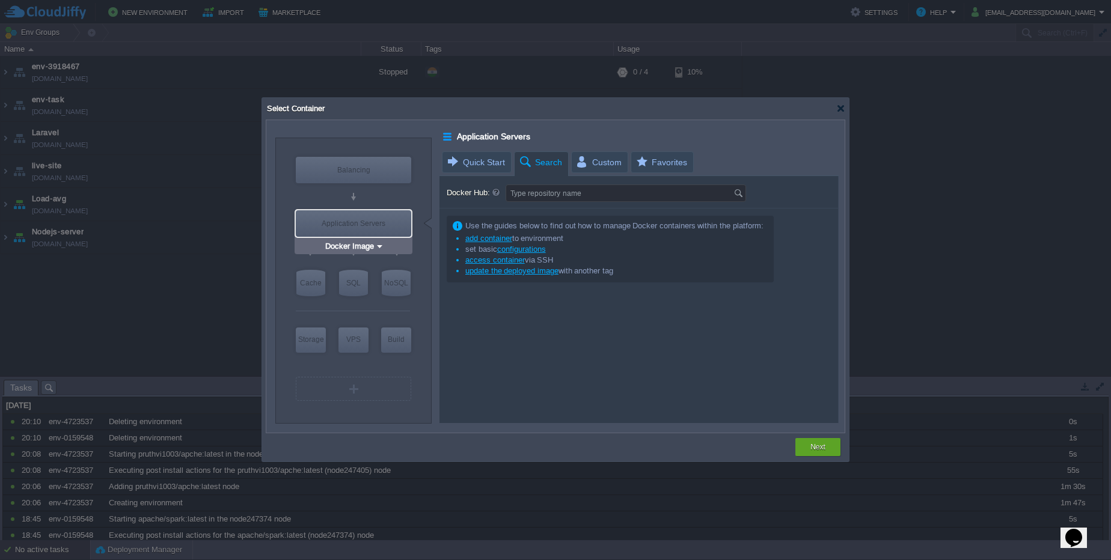
click at [381, 242] on img at bounding box center [379, 247] width 9 height 12
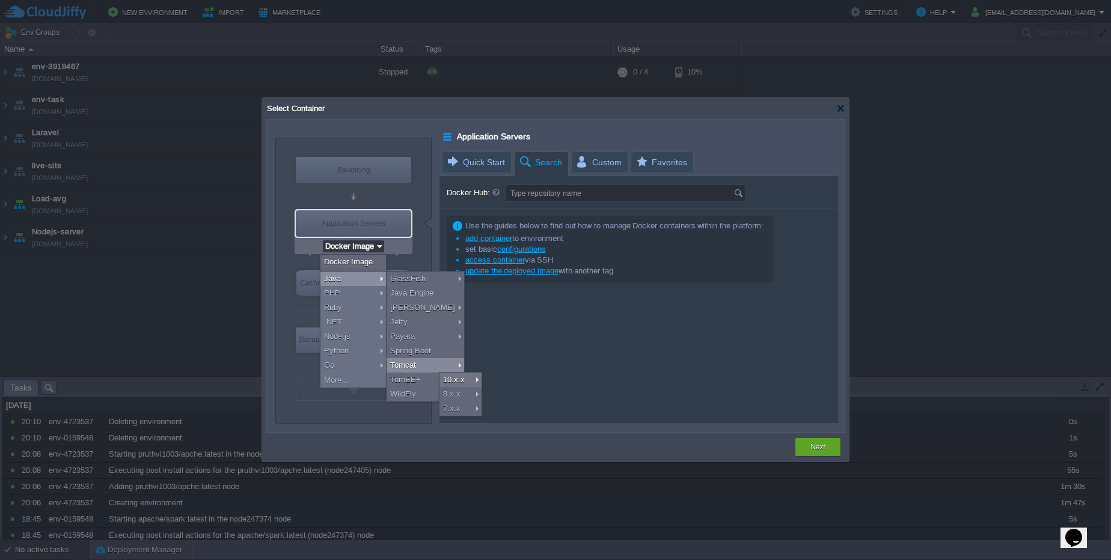
click at [412, 366] on div "Tomcat" at bounding box center [426, 365] width 78 height 14
type input "Application Servers"
type input "6"
type input "Tomcat 11.0.10"
type input "Zulu Community 2..."
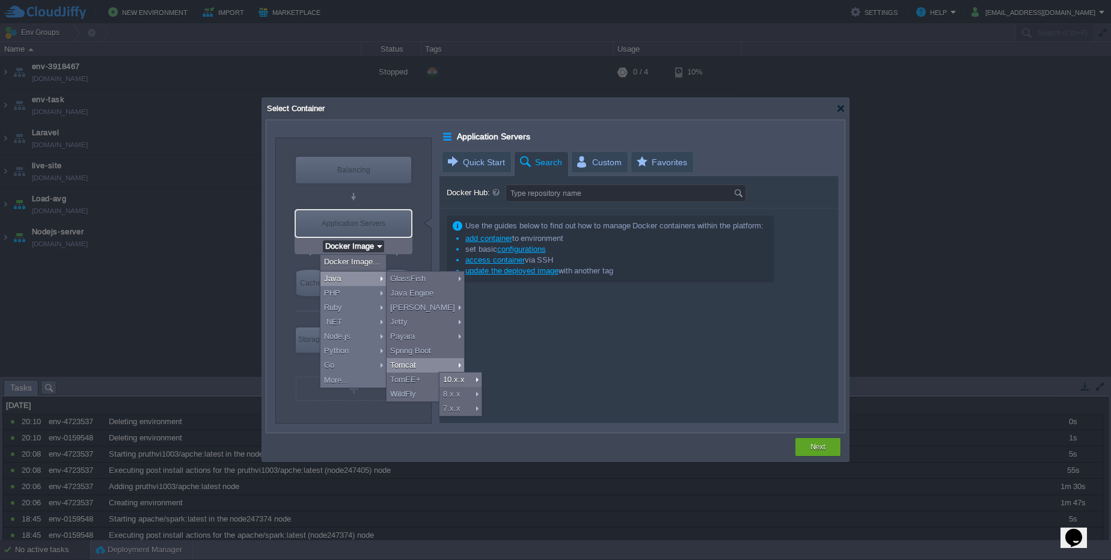
type input "Stateful"
type input "Tomcat 11.0.10"
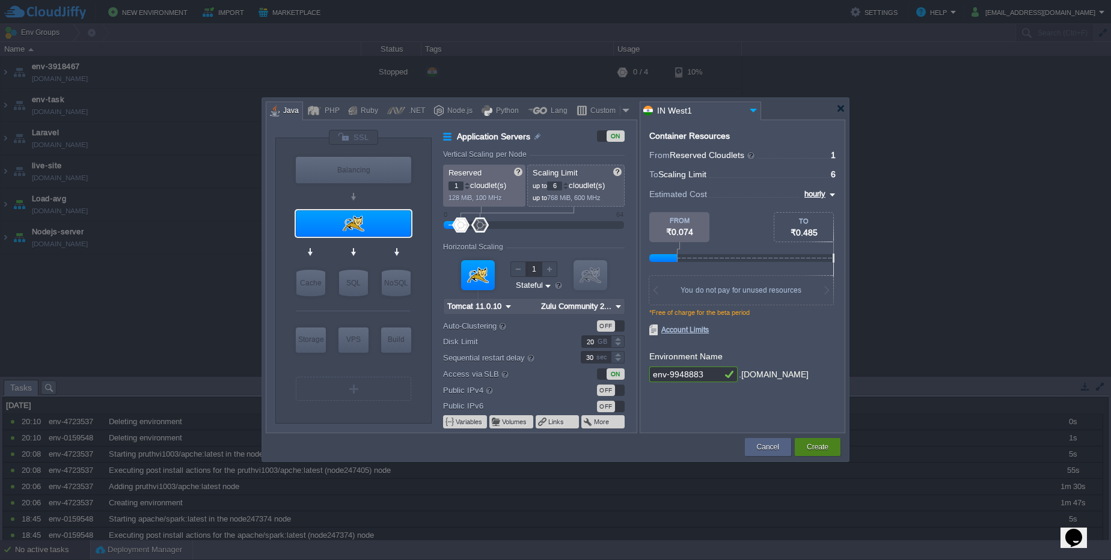
click at [830, 451] on div "Create" at bounding box center [818, 447] width 28 height 18
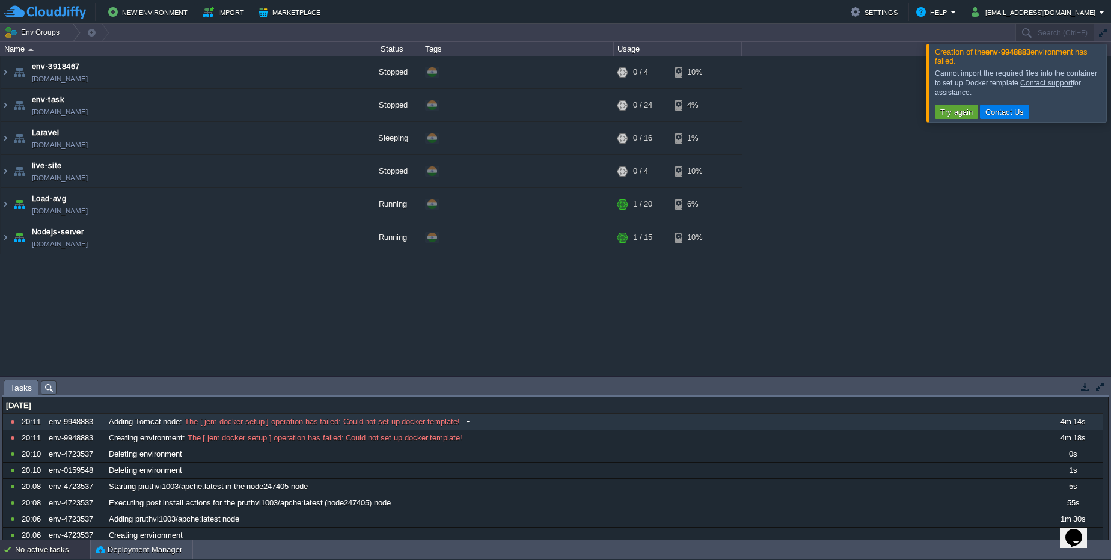
click at [306, 426] on span "The [ jem docker setup ] operation has failed: Could not set up docker template!" at bounding box center [321, 422] width 278 height 11
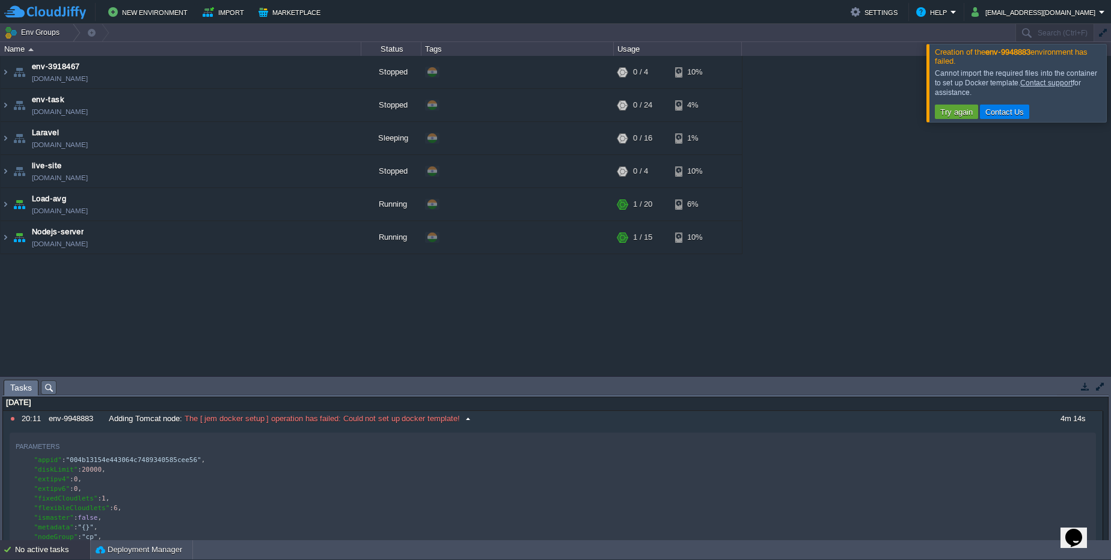
scroll to position [0, 0]
